Goal: Information Seeking & Learning: Learn about a topic

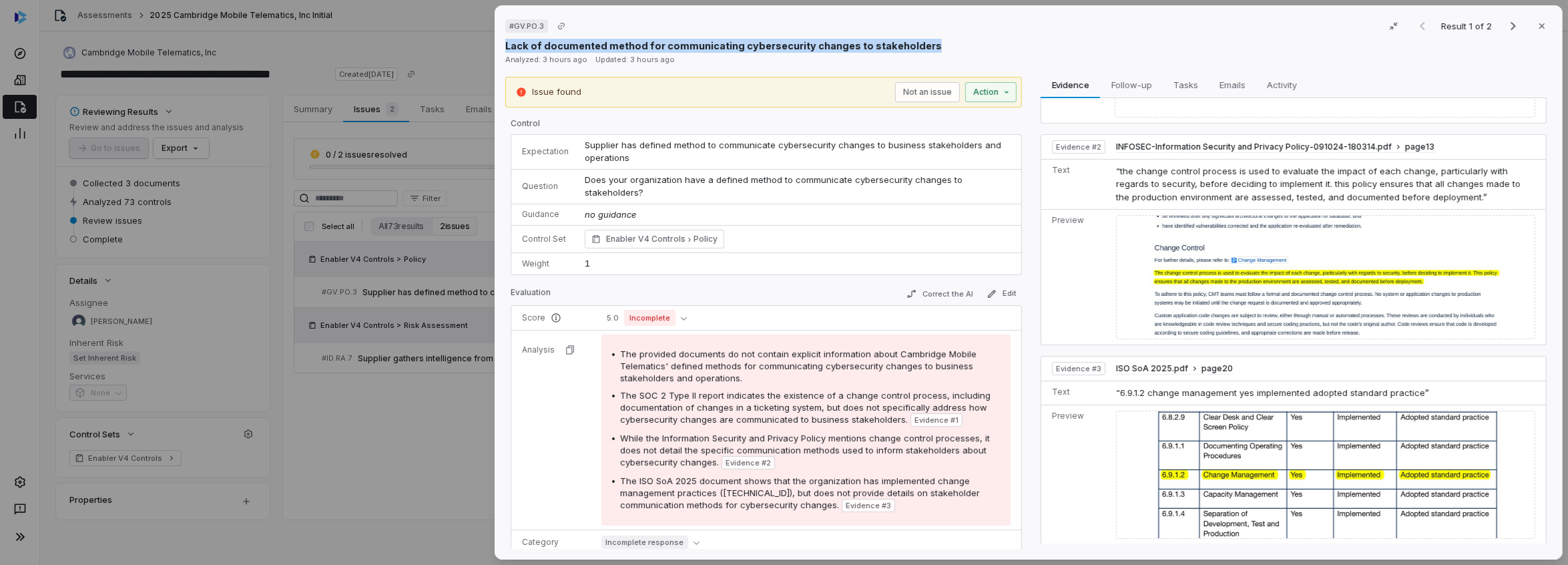
drag, startPoint x: 505, startPoint y: 43, endPoint x: 924, endPoint y: 38, distance: 419.0
click at [924, 38] on div "# GV.PO.3 Result 1 of 2 Close Lack of documented method for communicating cyber…" at bounding box center [1029, 282] width 1068 height 554
copy p "Lack of documented method for communicating cybersecurity changes to stakeholde…"
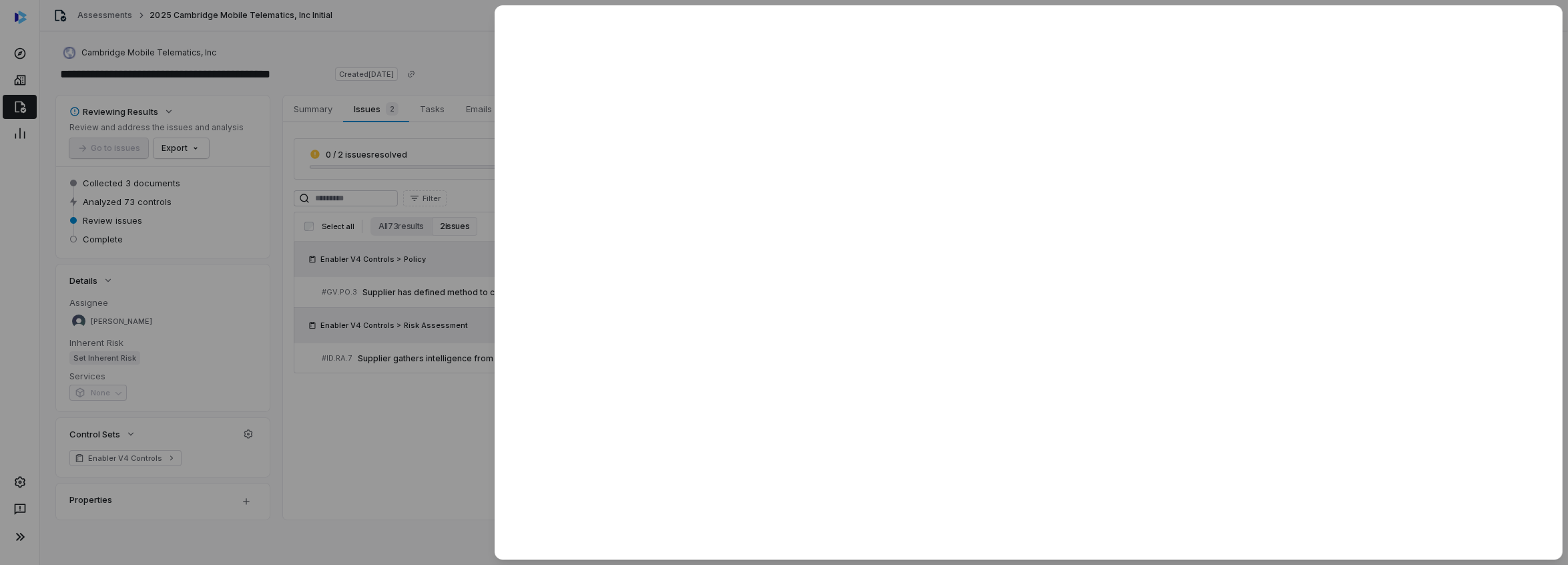
click at [349, 407] on div at bounding box center [784, 282] width 1568 height 565
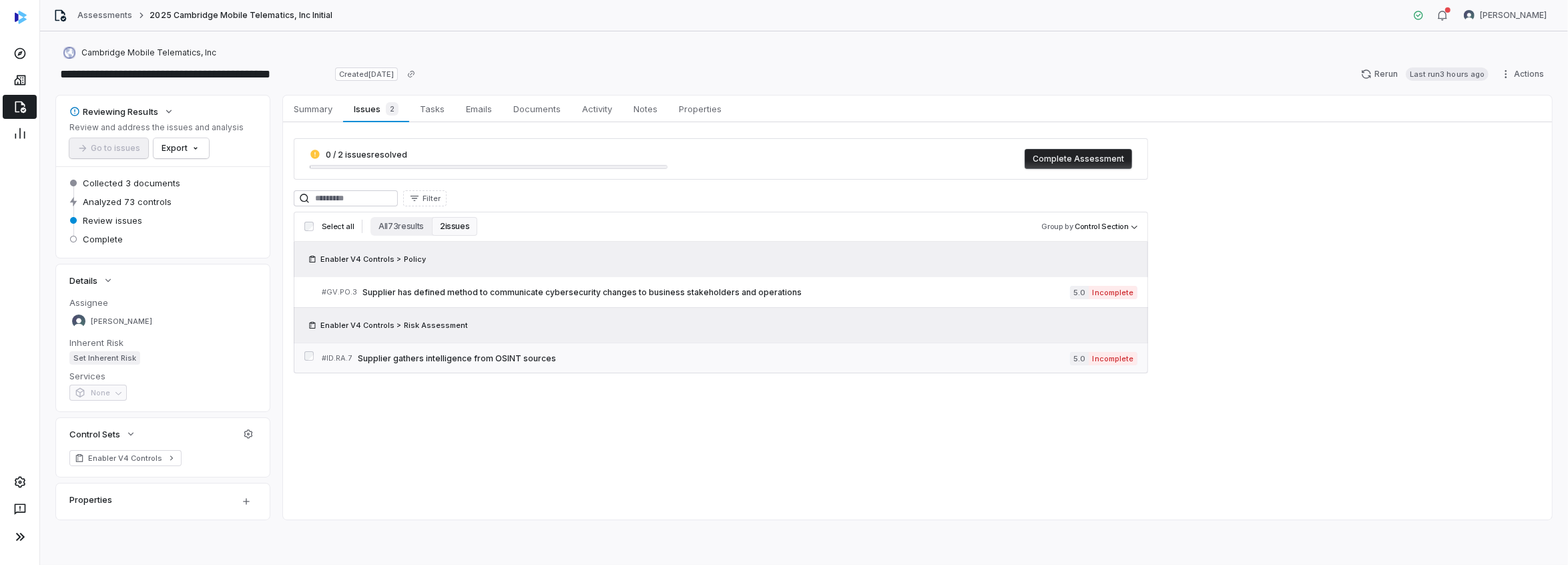
click at [430, 359] on span "Supplier gathers intelligence from OSINT sources" at bounding box center [714, 358] width 713 height 11
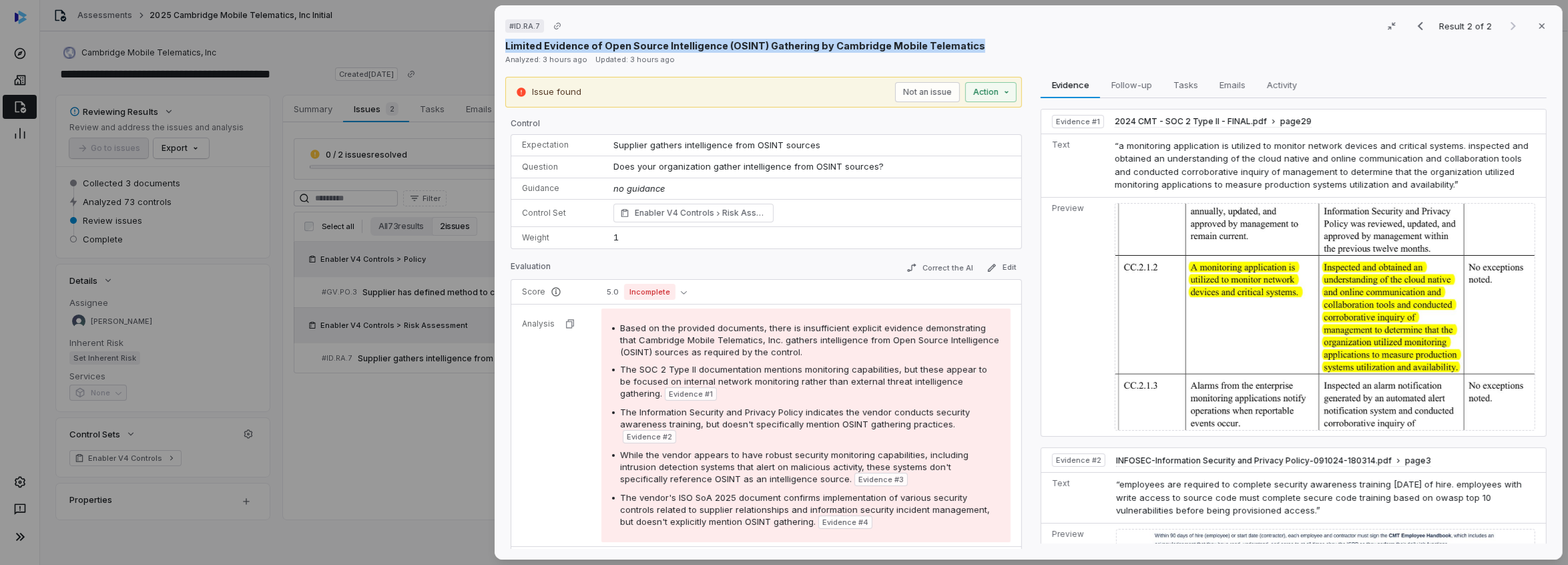
drag, startPoint x: 505, startPoint y: 44, endPoint x: 968, endPoint y: 47, distance: 463.0
click at [968, 47] on div "Limited Evidence of Open Source Intelligence (OSINT) Gathering by Cambridge Mob…" at bounding box center [1028, 45] width 1047 height 14
copy p "Limited Evidence of Open Source Intelligence (OSINT) Gathering by Cambridge Mob…"
click at [1537, 23] on icon "button" at bounding box center [1542, 26] width 11 height 11
